Goal: Check status: Check status

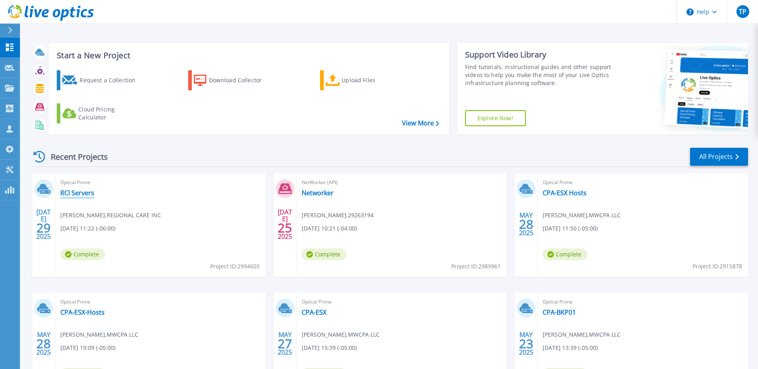
click at [84, 193] on link "RCI Servers" at bounding box center [77, 193] width 34 height 8
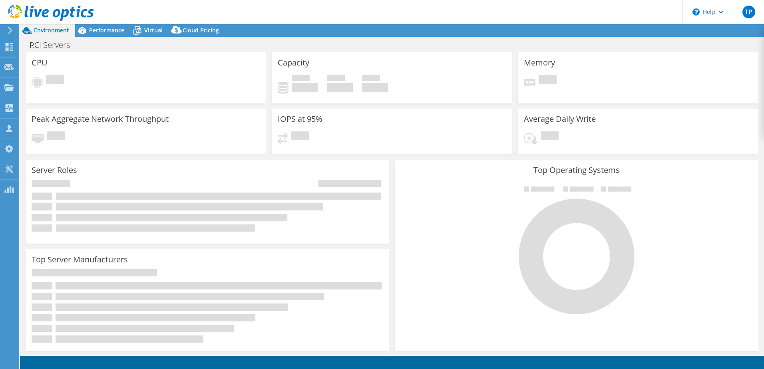
select select "USD"
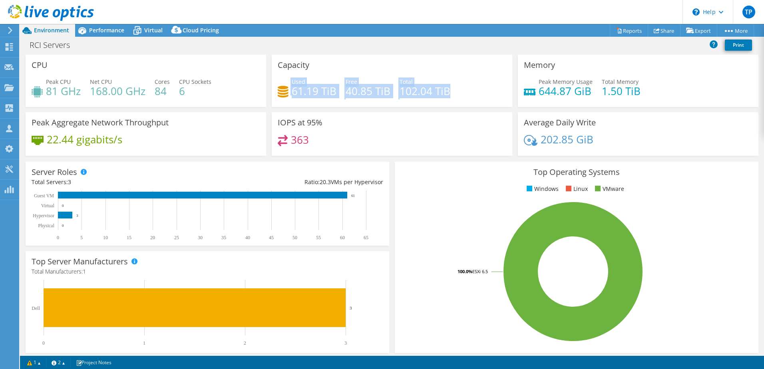
drag, startPoint x: 286, startPoint y: 90, endPoint x: 457, endPoint y: 97, distance: 171.2
click at [457, 97] on div "Used 61.19 TiB Free 40.85 TiB Total 102.04 TiB" at bounding box center [392, 91] width 229 height 26
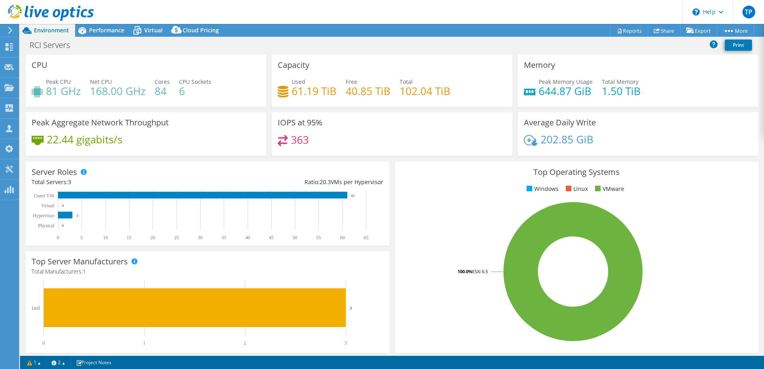
click at [457, 97] on div "Used 61.19 TiB Free 40.85 TiB Total 102.04 TiB" at bounding box center [392, 91] width 229 height 26
click at [156, 30] on span "Virtual" at bounding box center [153, 30] width 18 height 8
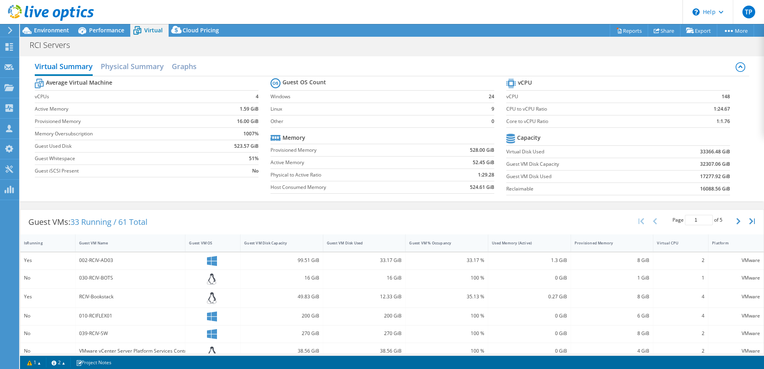
drag, startPoint x: 339, startPoint y: 148, endPoint x: 454, endPoint y: 146, distance: 115.5
click at [454, 146] on tr "Provisioned Memory 528.00 GiB" at bounding box center [383, 150] width 224 height 12
drag, startPoint x: 503, startPoint y: 176, endPoint x: 728, endPoint y: 170, distance: 225.2
click at [728, 170] on section "vCPU vCPU 148 CPU to vCPU Ratio 1:24.67 Core to vCPU Ratio 1:1.76 Capacity Virt…" at bounding box center [624, 138] width 236 height 123
click at [731, 169] on section "vCPU vCPU 148 CPU to vCPU Ratio 1:24.67 Core to vCPU Ratio 1:1.76 Capacity Virt…" at bounding box center [624, 138] width 236 height 123
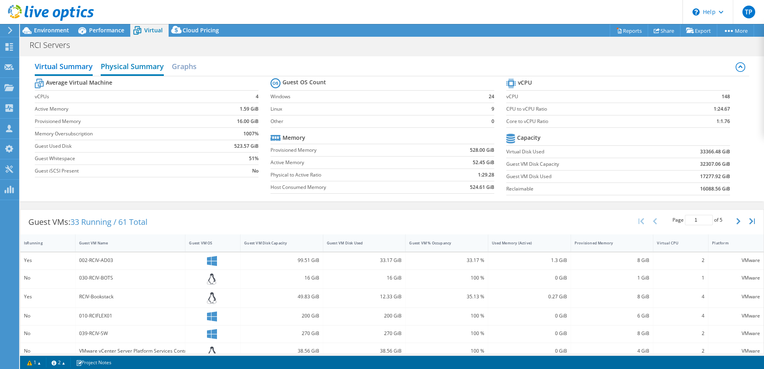
click at [140, 58] on h2 "Physical Summary" at bounding box center [132, 67] width 63 height 18
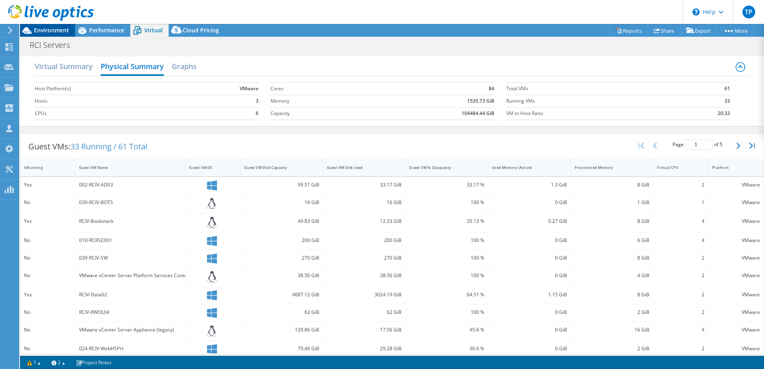
click at [50, 32] on span "Environment" at bounding box center [51, 30] width 35 height 8
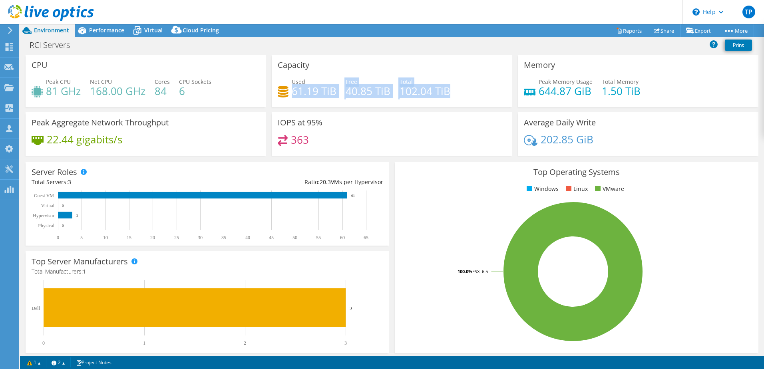
drag, startPoint x: 311, startPoint y: 90, endPoint x: 423, endPoint y: 95, distance: 111.7
click at [434, 97] on div "Used 61.19 TiB Free 40.85 TiB Total 102.04 TiB" at bounding box center [392, 91] width 229 height 26
click at [323, 106] on div "Capacity Used 61.19 TiB Free 40.85 TiB Total 102.04 TiB" at bounding box center [392, 81] width 241 height 52
click at [341, 91] on div "Used 61.19 TiB Free 40.85 TiB Total 102.04 TiB" at bounding box center [392, 91] width 229 height 26
